Goal: Task Accomplishment & Management: Manage account settings

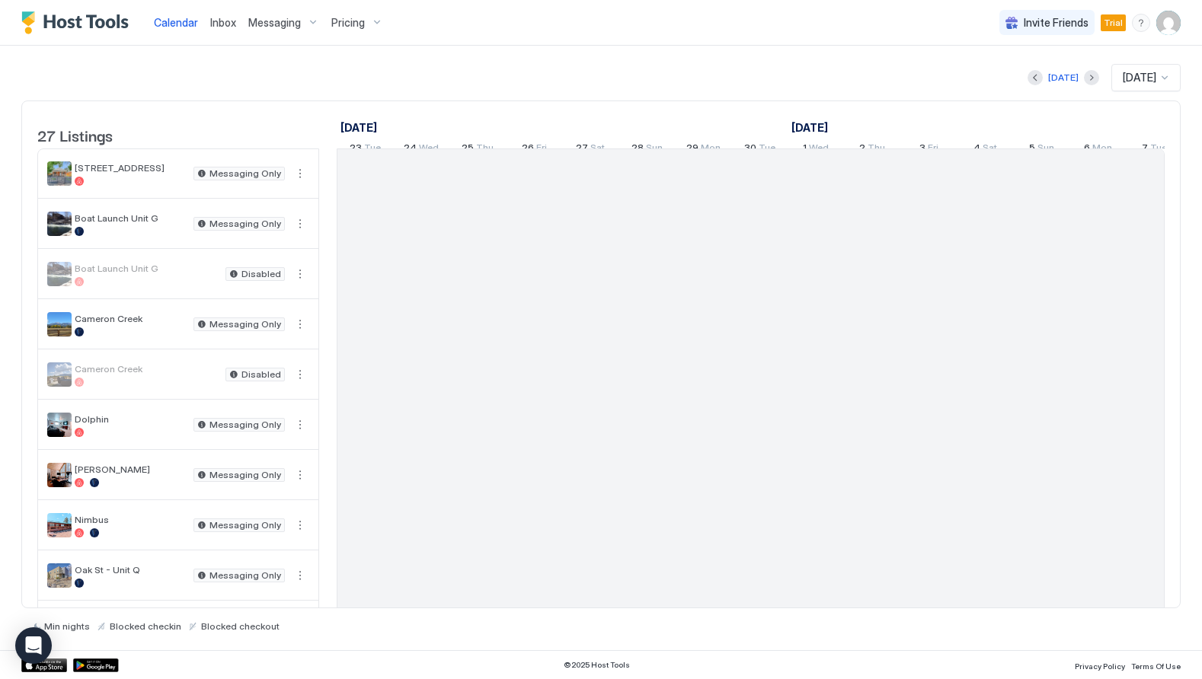
scroll to position [0, 846]
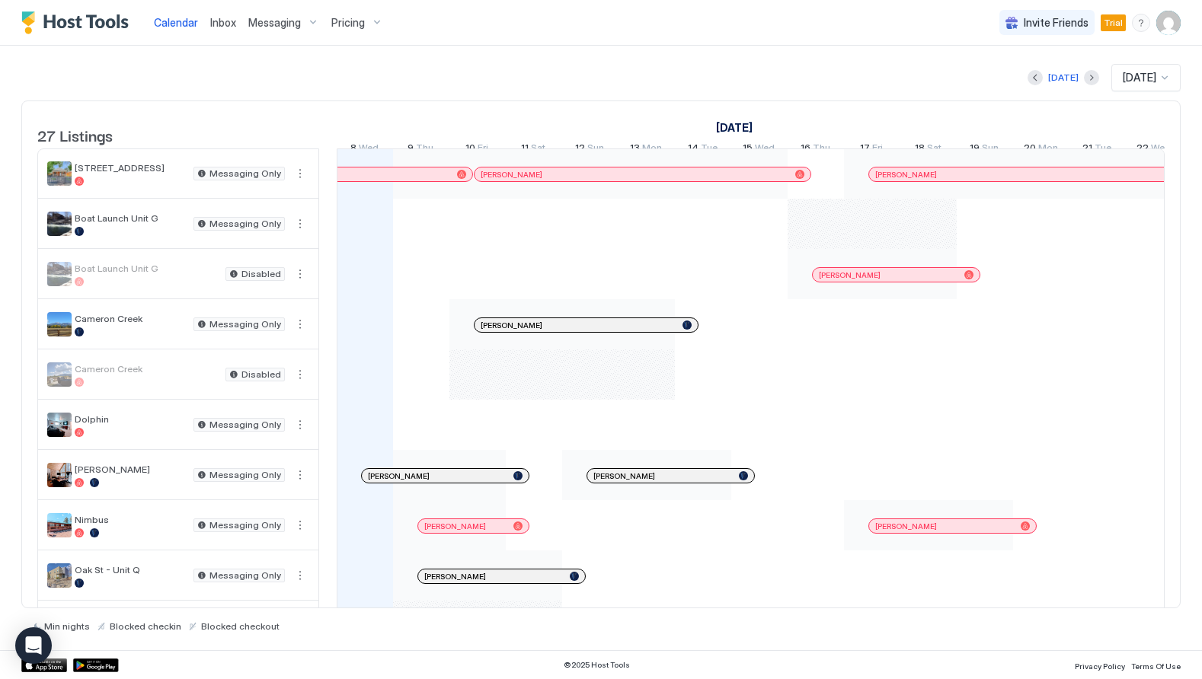
click at [1179, 12] on img "User profile" at bounding box center [1168, 23] width 24 height 24
click at [1046, 81] on span "Settings" at bounding box center [1031, 85] width 41 height 14
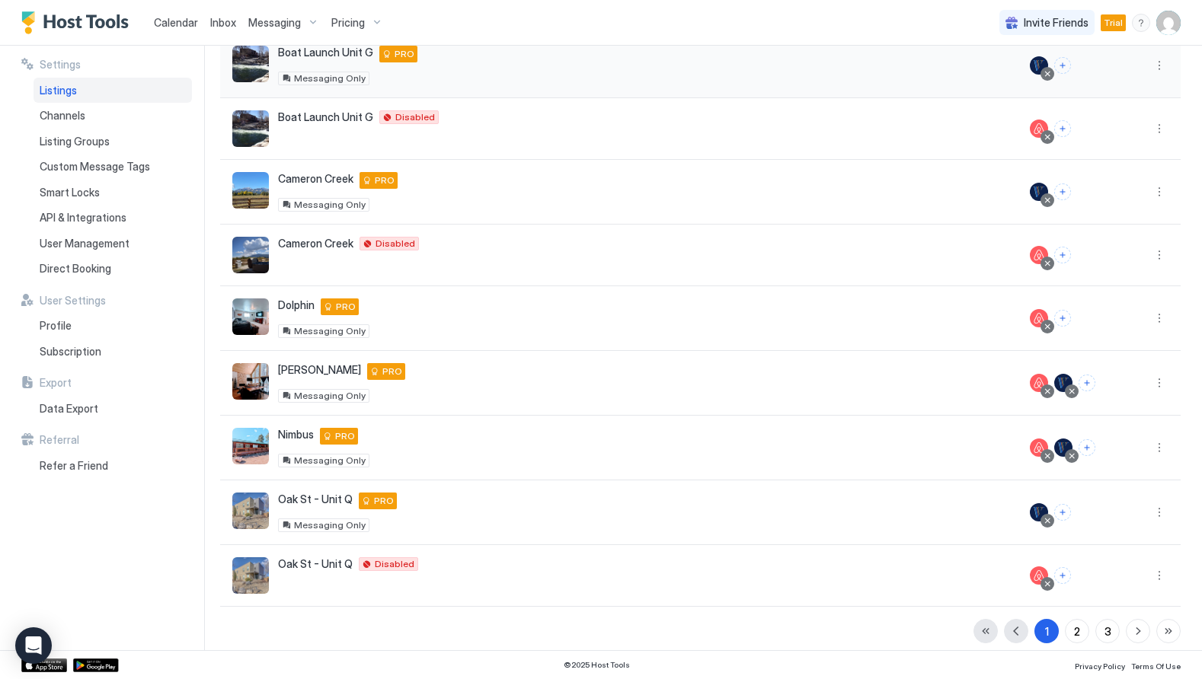
scroll to position [219, 0]
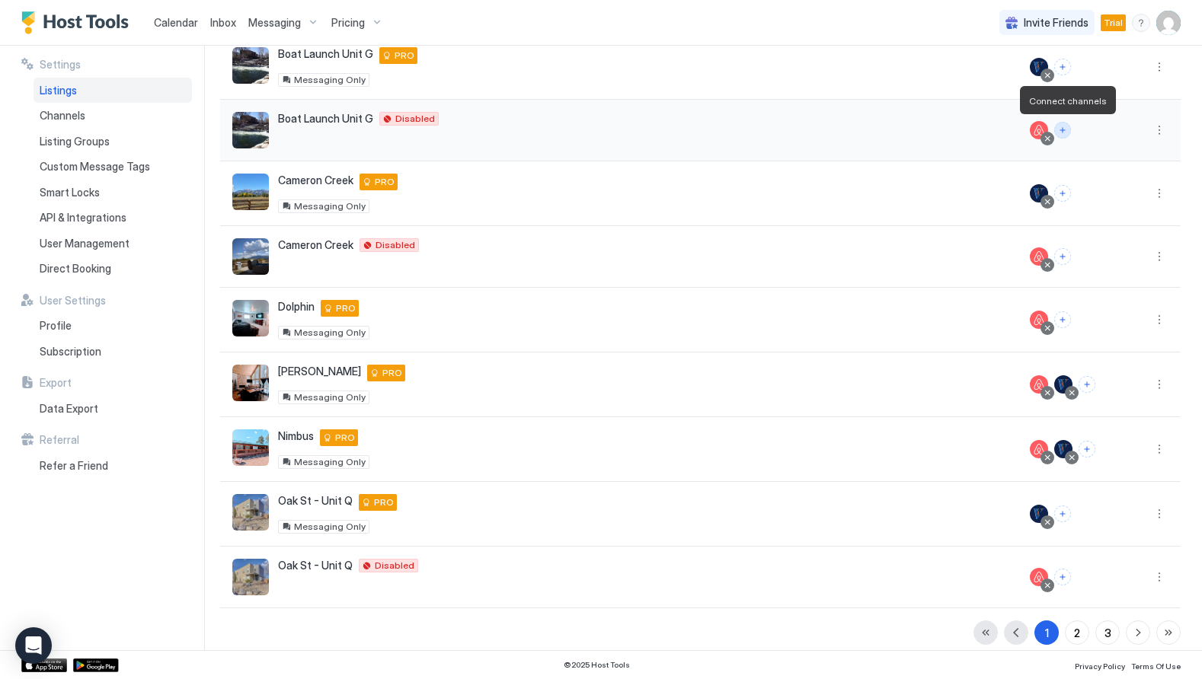
click at [1064, 131] on button "Connect channels" at bounding box center [1062, 130] width 17 height 17
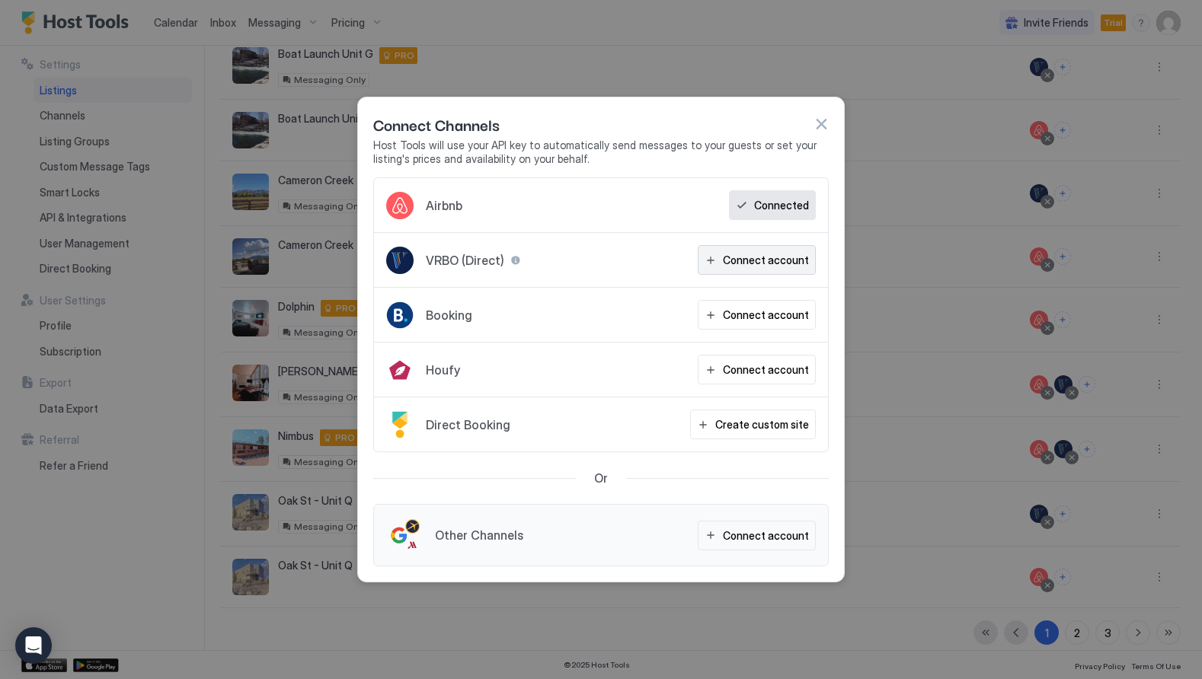
click at [737, 261] on div "Connect account" at bounding box center [766, 260] width 86 height 16
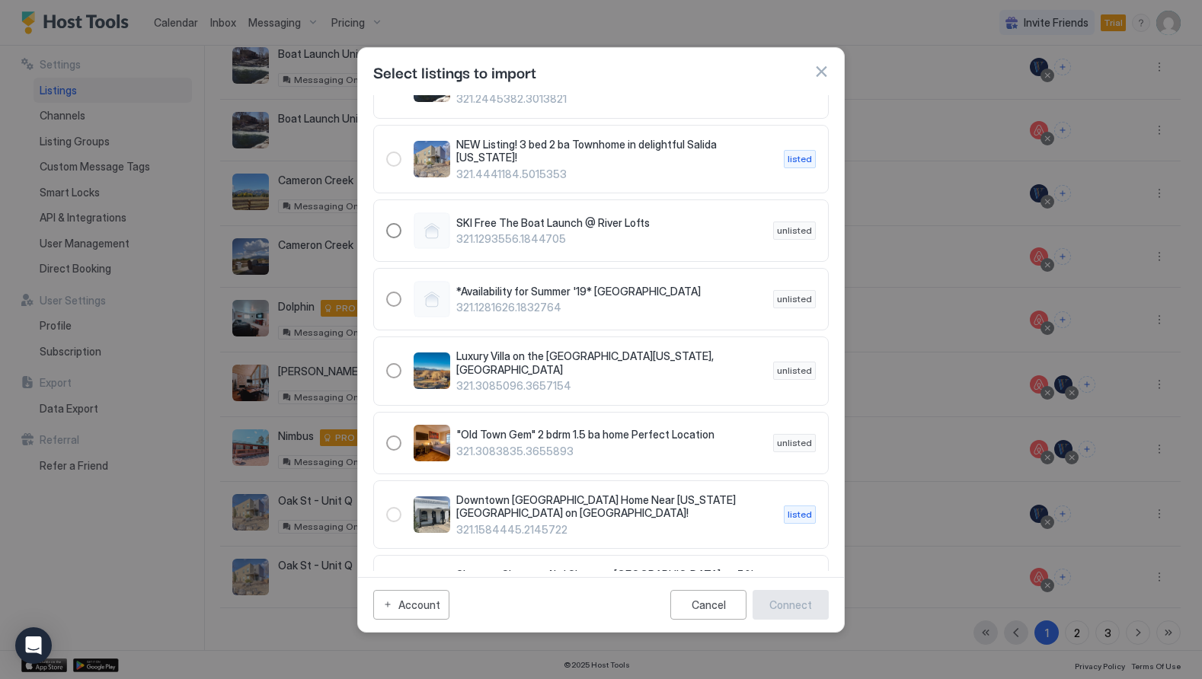
scroll to position [408, 0]
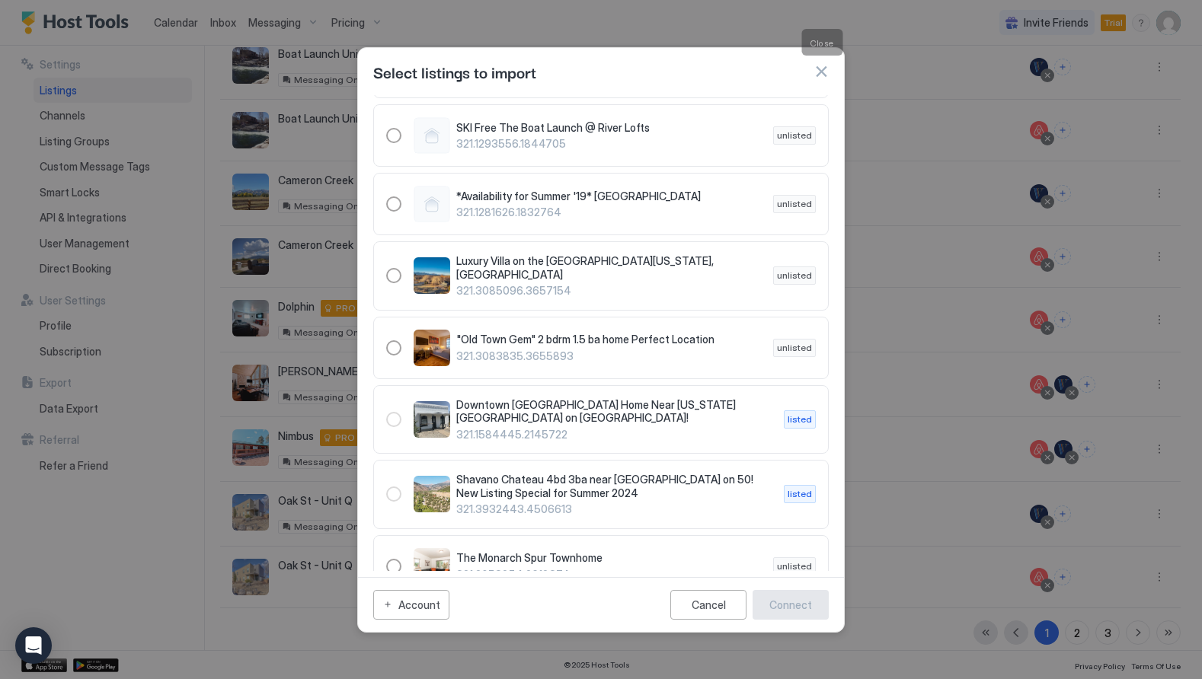
click at [824, 69] on button "button" at bounding box center [821, 71] width 15 height 15
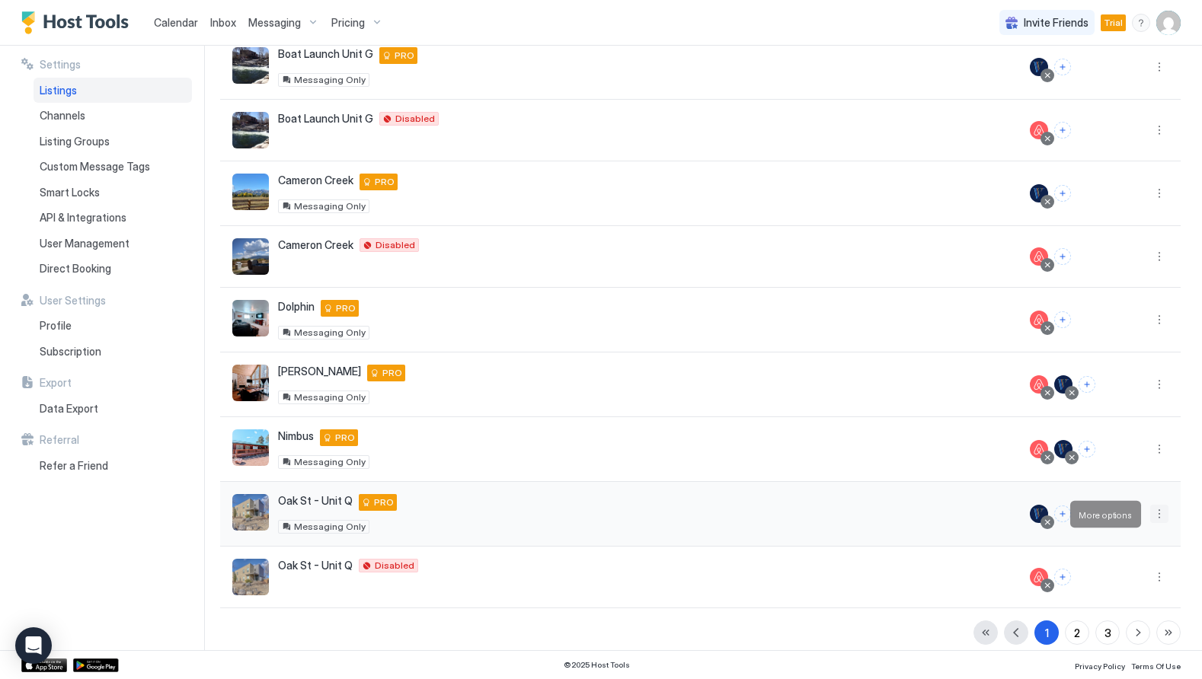
click at [1163, 510] on button "More options" at bounding box center [1159, 514] width 18 height 18
click at [1161, 193] on div at bounding box center [601, 339] width 1202 height 679
click at [1159, 193] on button "More options" at bounding box center [1159, 193] width 18 height 18
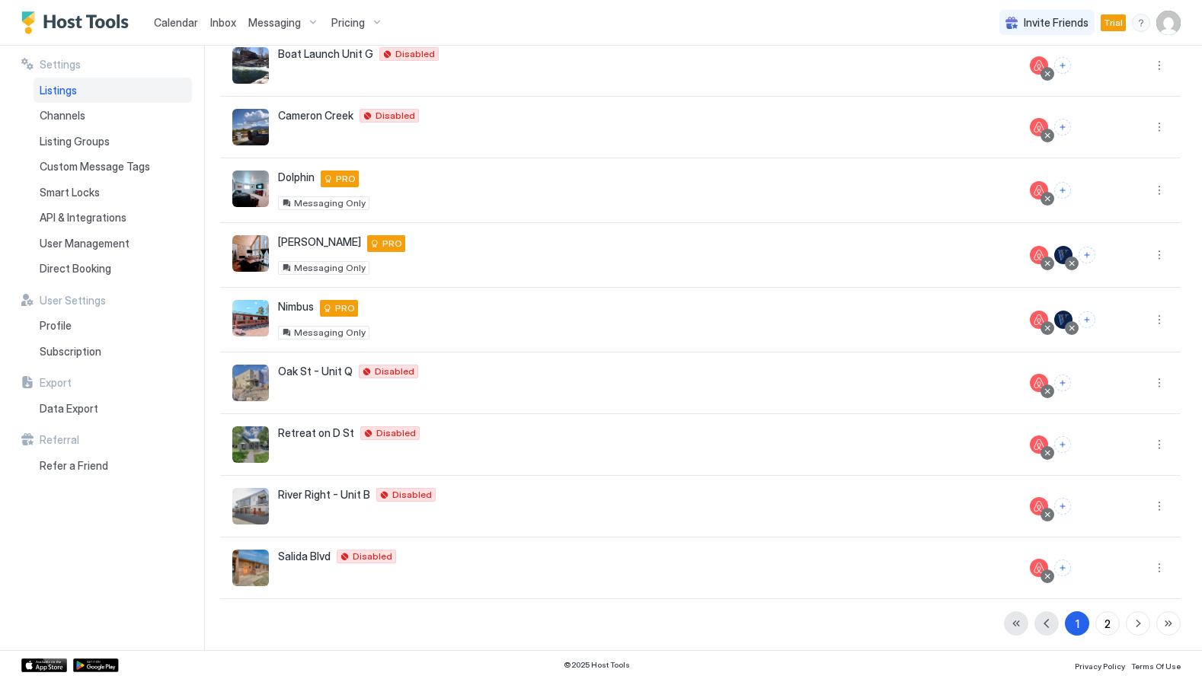
scroll to position [155, 0]
